Goal: Task Accomplishment & Management: Manage account settings

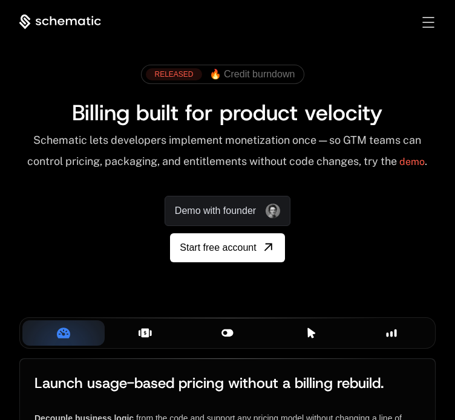
click at [434, 16] on div "Sign in Sign Up" at bounding box center [418, 22] width 34 height 13
click at [431, 21] on div "Toggle menu" at bounding box center [428, 22] width 11 height 10
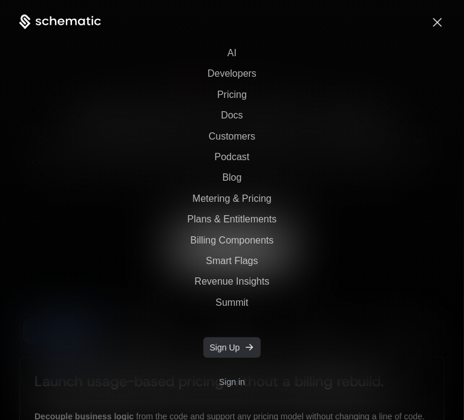
scroll to position [39, 0]
click at [227, 384] on link "Sign in" at bounding box center [232, 382] width 26 height 19
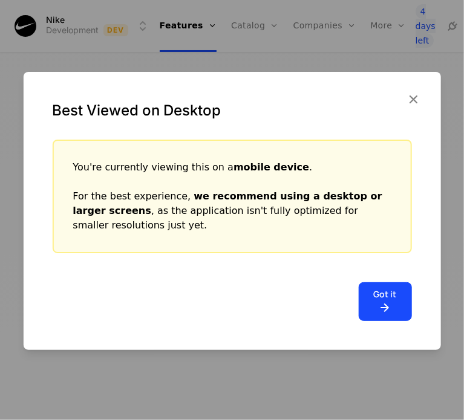
click at [423, 95] on div "Best Viewed on Desktop" at bounding box center [231, 106] width 417 height 68
click at [414, 100] on icon "button" at bounding box center [414, 99] width 16 height 16
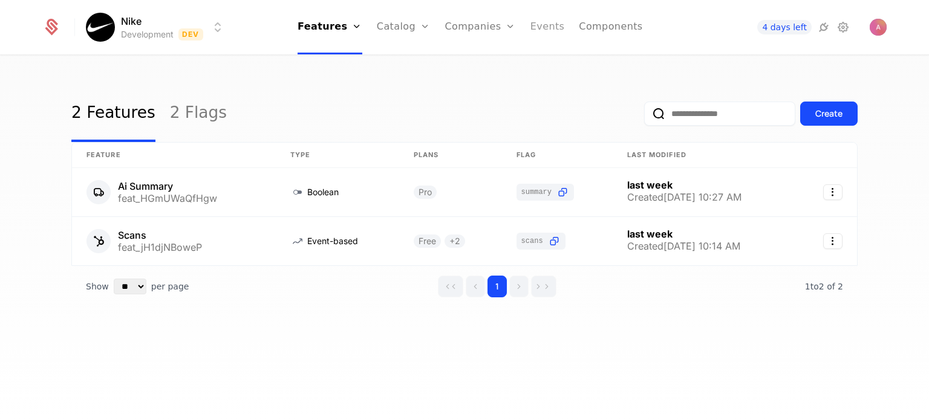
click at [463, 24] on link "Events" at bounding box center [547, 27] width 34 height 54
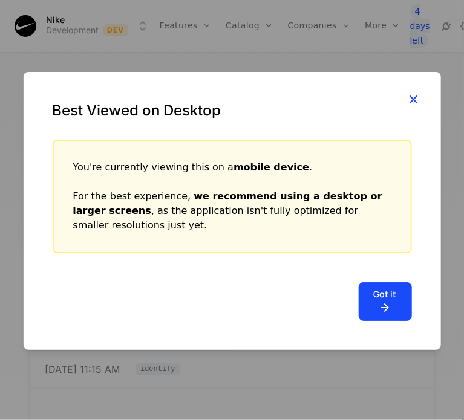
click at [408, 103] on icon "button" at bounding box center [414, 99] width 16 height 16
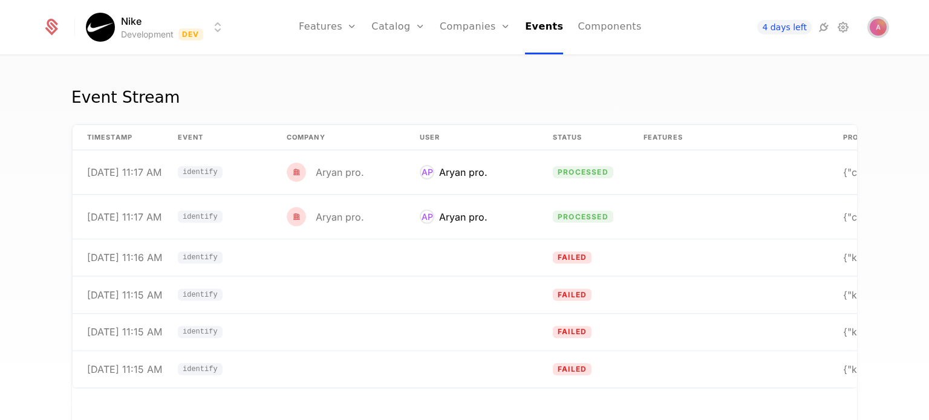
click at [875, 31] on img "Open user button" at bounding box center [877, 27] width 17 height 17
click at [832, 33] on div "4 days left" at bounding box center [782, 27] width 135 height 15
click at [837, 30] on icon at bounding box center [843, 27] width 15 height 15
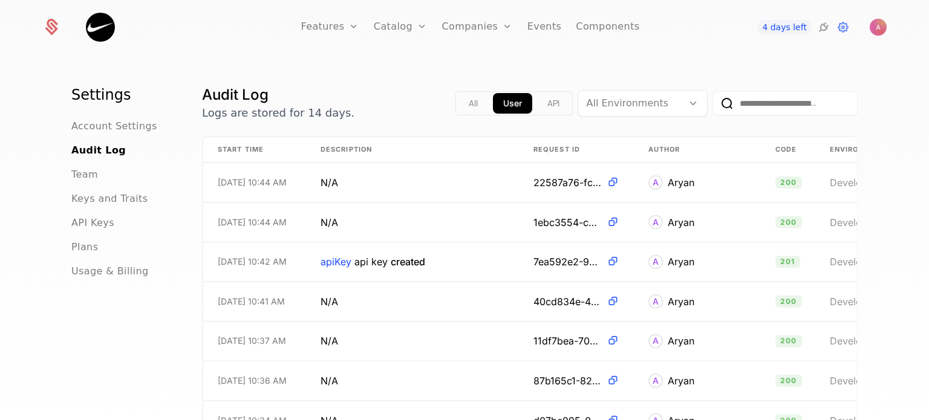
click at [110, 25] on img at bounding box center [100, 27] width 29 height 29
click at [46, 28] on icon at bounding box center [51, 28] width 13 height 13
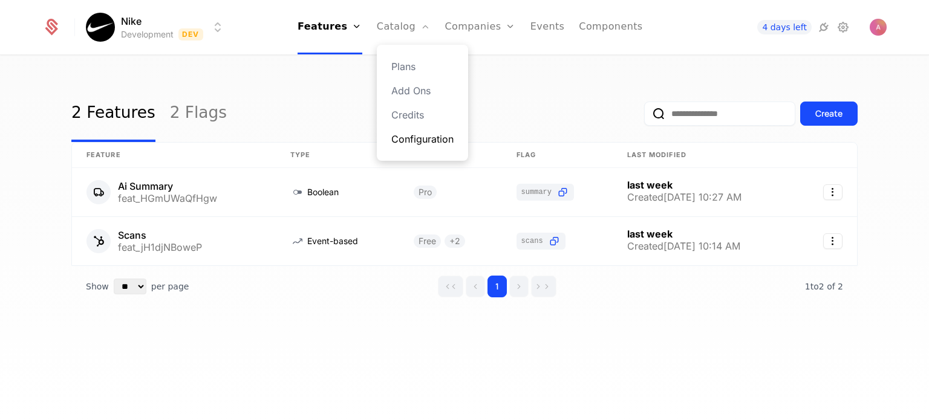
click at [409, 144] on link "Configuration" at bounding box center [422, 139] width 62 height 15
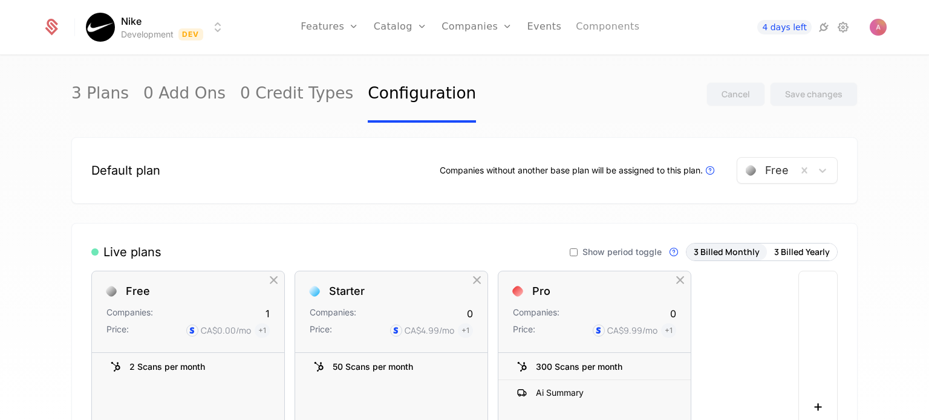
click at [600, 27] on link "Components" at bounding box center [607, 27] width 63 height 54
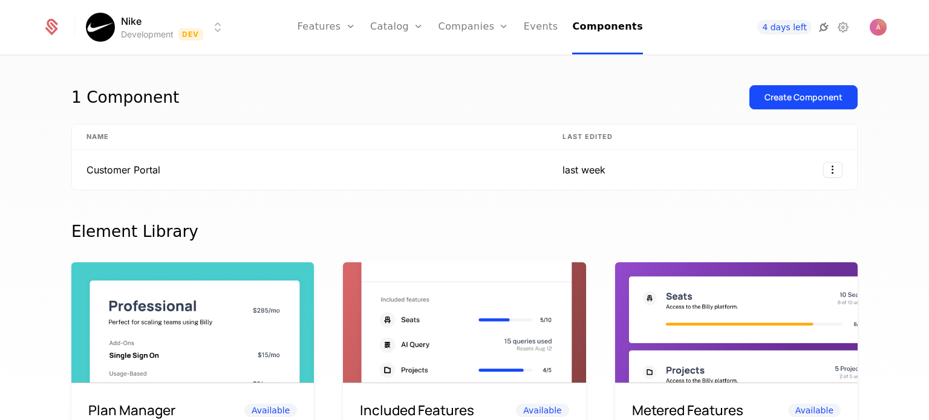
click at [822, 31] on icon at bounding box center [823, 27] width 15 height 15
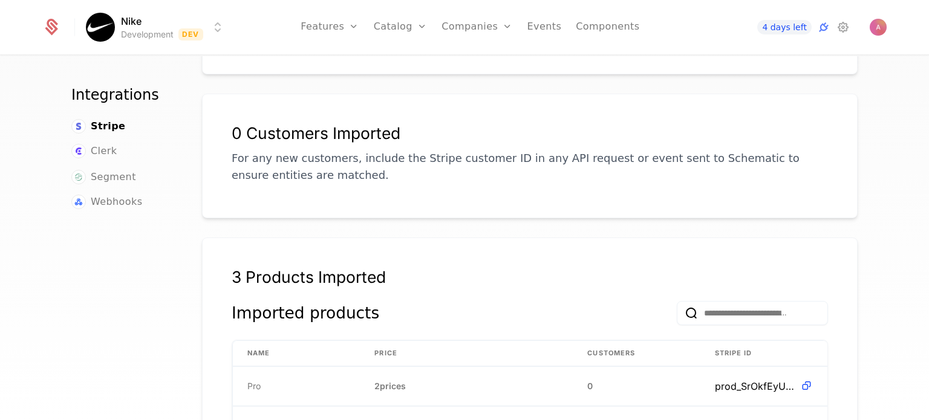
scroll to position [171, 0]
click at [103, 190] on ul "Stripe Clerk Segment Webhooks" at bounding box center [122, 164] width 102 height 91
click at [102, 201] on span "Webhooks" at bounding box center [116, 202] width 51 height 15
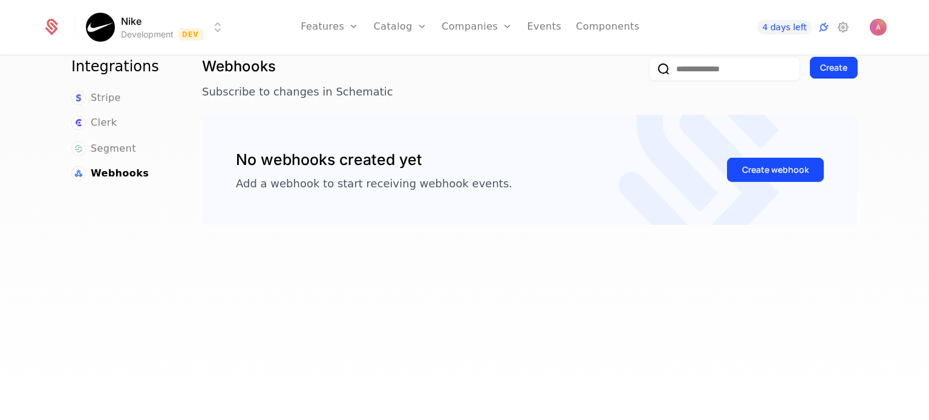
click at [85, 106] on ul "Stripe Clerk Segment Webhooks" at bounding box center [122, 136] width 102 height 91
click at [91, 102] on span "Stripe" at bounding box center [106, 98] width 30 height 15
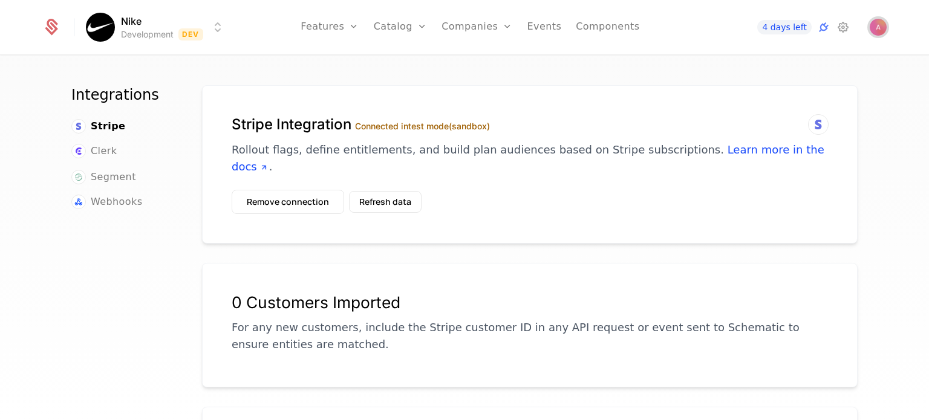
click at [880, 30] on img "Open user button" at bounding box center [877, 27] width 17 height 17
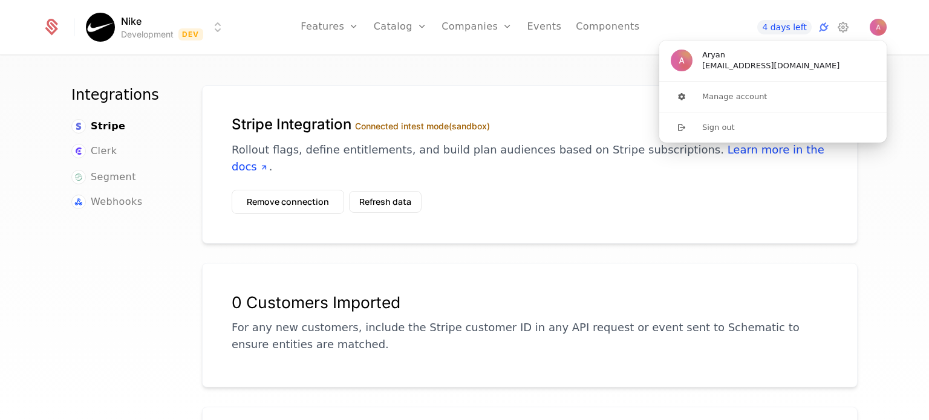
click at [128, 22] on html "Nike Development Dev Features Features Flags Catalog Plans Add Ons Credits Conf…" at bounding box center [464, 210] width 929 height 420
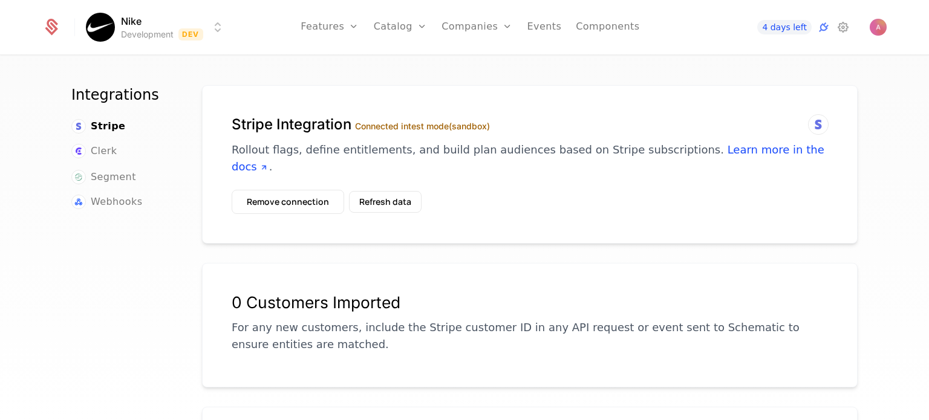
click at [65, 31] on html "Nike Development Dev Features Features Flags Catalog Plans Add Ons Credits Conf…" at bounding box center [464, 210] width 929 height 420
click at [44, 34] on icon at bounding box center [51, 27] width 17 height 17
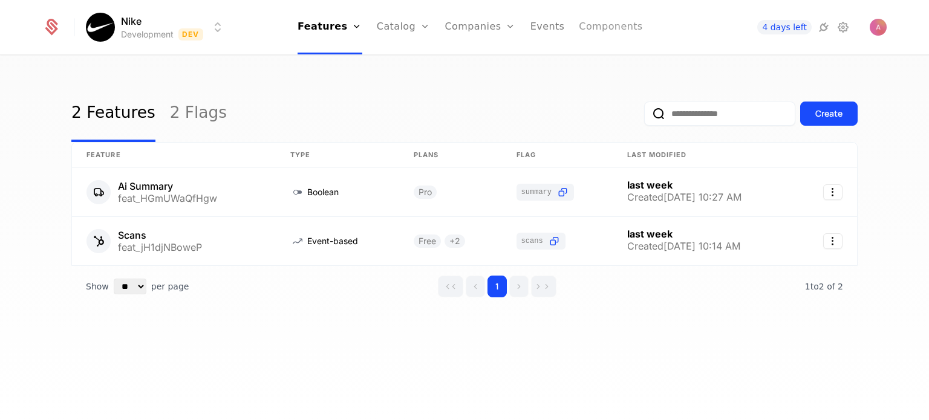
click at [579, 34] on link "Components" at bounding box center [610, 27] width 63 height 54
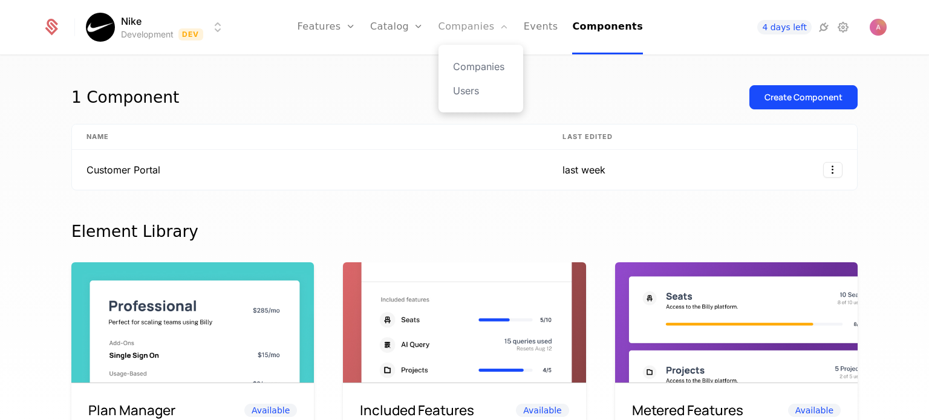
click at [506, 42] on link "Companies" at bounding box center [473, 27] width 71 height 54
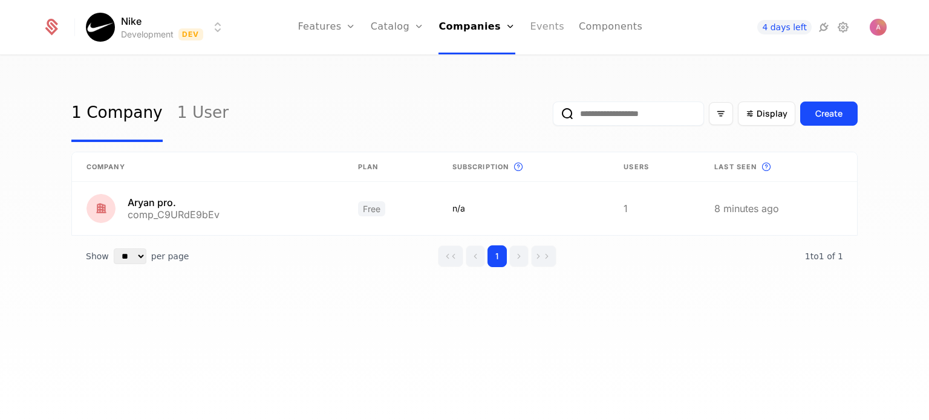
click at [536, 41] on link "Events" at bounding box center [547, 27] width 34 height 54
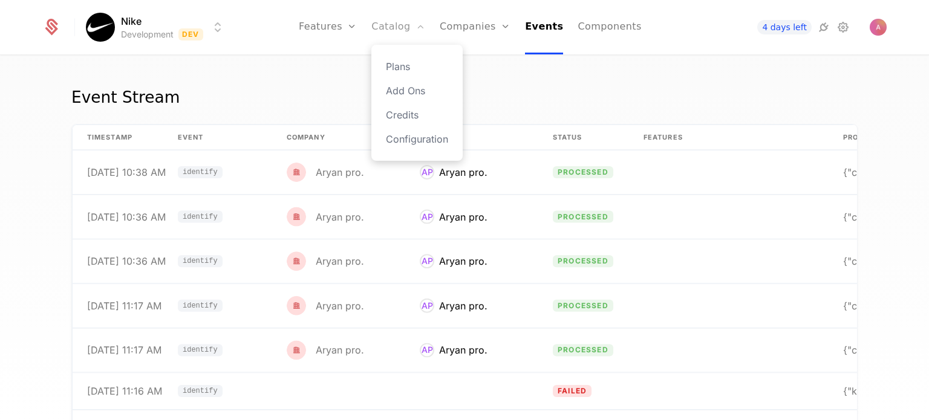
click at [406, 35] on link "Catalog" at bounding box center [398, 27] width 54 height 54
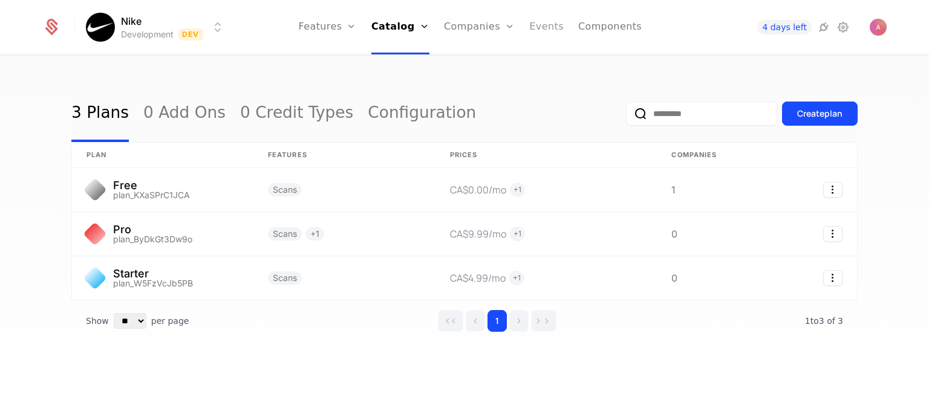
click at [540, 35] on link "Events" at bounding box center [546, 27] width 34 height 54
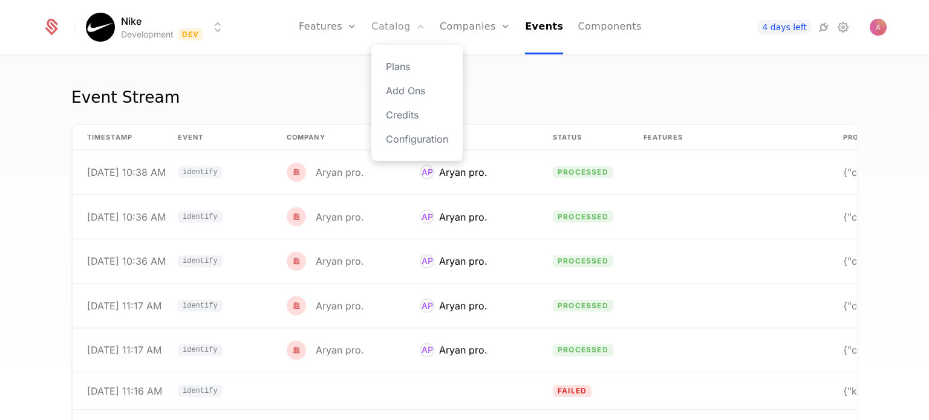
click at [401, 33] on link "Catalog" at bounding box center [398, 27] width 54 height 54
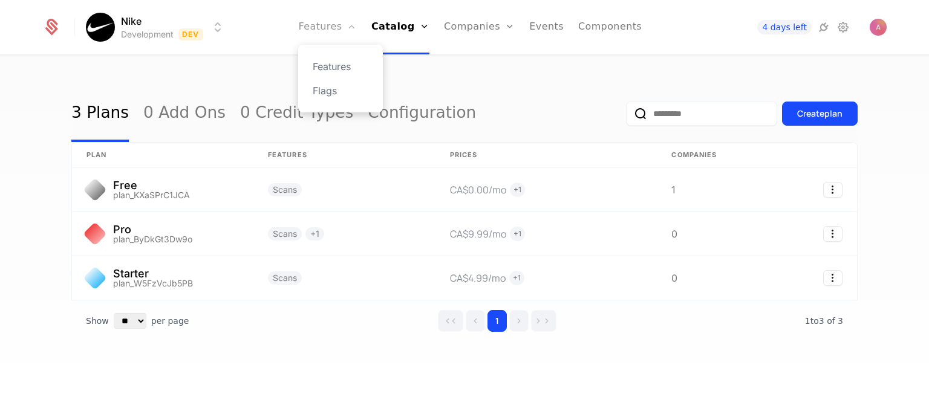
click at [337, 18] on link "Features" at bounding box center [327, 27] width 58 height 54
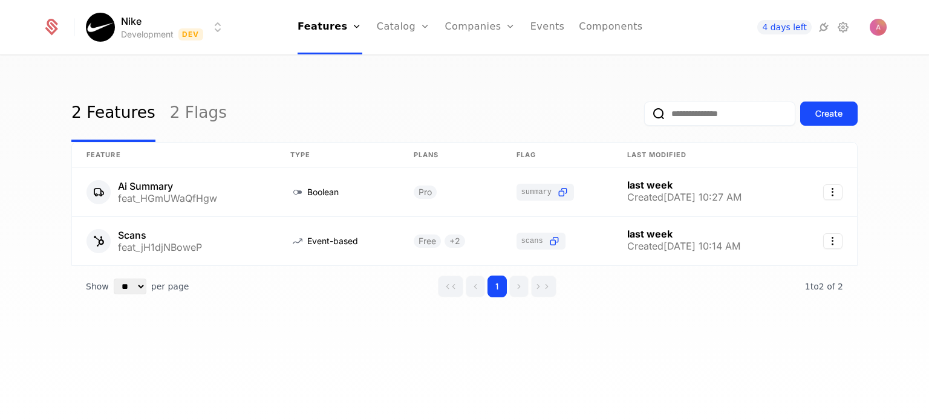
click at [216, 22] on html "Nike Development Dev Features Features Flags Catalog Plans Add Ons Credits Conf…" at bounding box center [464, 210] width 929 height 420
click at [521, 88] on html "Nike Development Dev Features Features Flags Catalog Plans Add Ons Credits Conf…" at bounding box center [464, 210] width 929 height 420
click at [872, 29] on img "Open user button" at bounding box center [877, 27] width 17 height 17
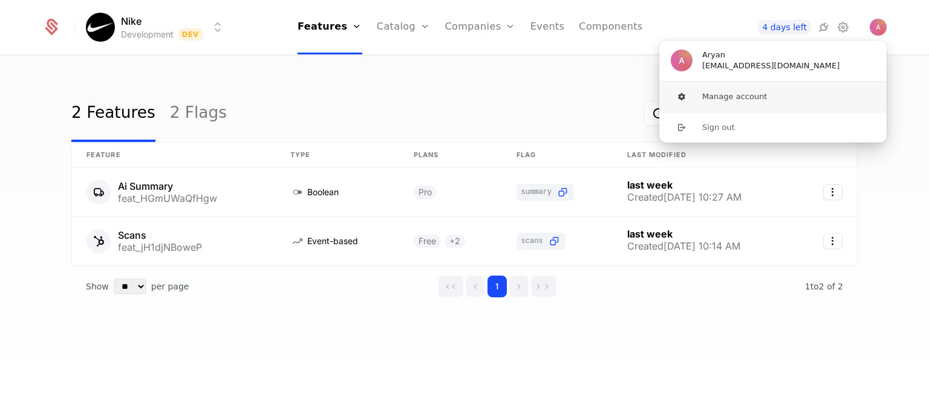
click at [744, 91] on button "Manage account" at bounding box center [772, 97] width 229 height 30
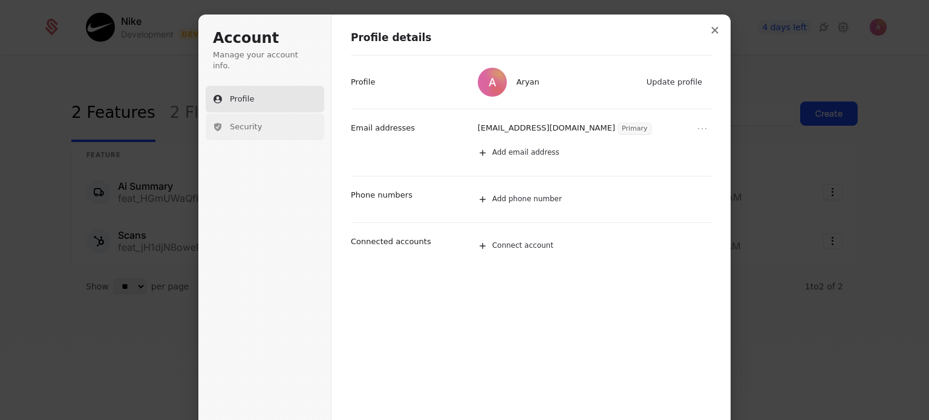
click at [247, 122] on span "Security" at bounding box center [246, 127] width 32 height 11
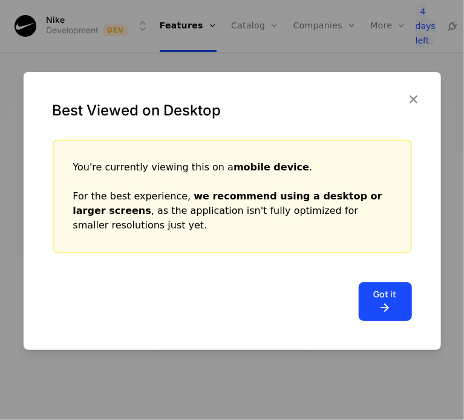
click at [421, 99] on div "Best Viewed on Desktop" at bounding box center [231, 106] width 417 height 68
click at [416, 91] on icon "button" at bounding box center [414, 99] width 16 height 16
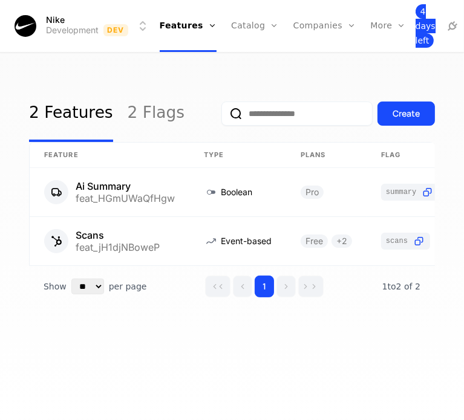
click at [415, 19] on span "4 days left" at bounding box center [425, 26] width 20 height 44
